Goal: Navigation & Orientation: Find specific page/section

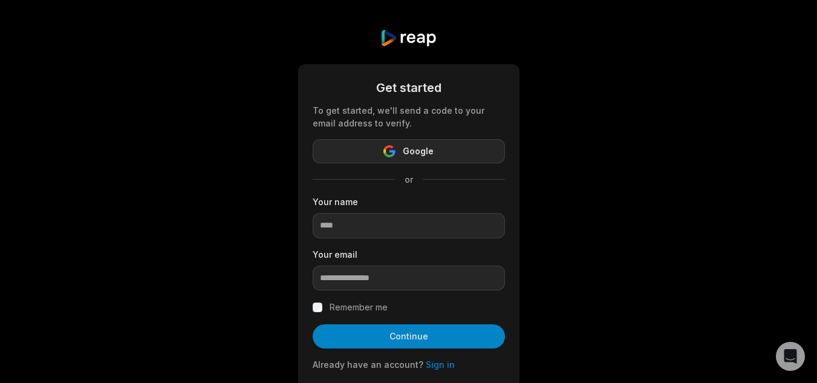
click at [416, 153] on span "Google" at bounding box center [418, 151] width 31 height 15
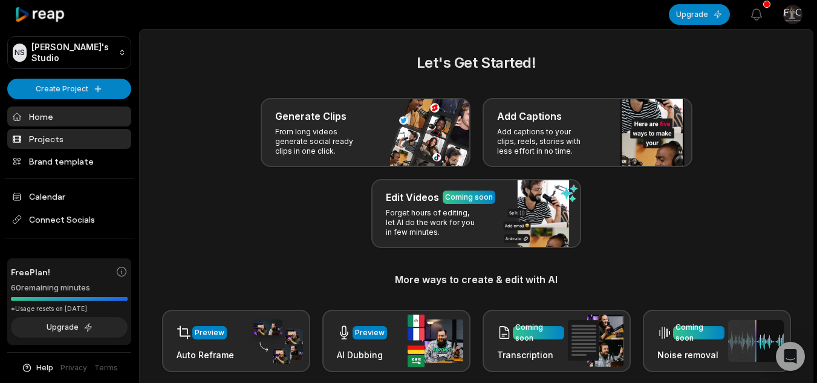
click at [41, 139] on link "Projects" at bounding box center [69, 139] width 124 height 20
